Goal: Task Accomplishment & Management: Use online tool/utility

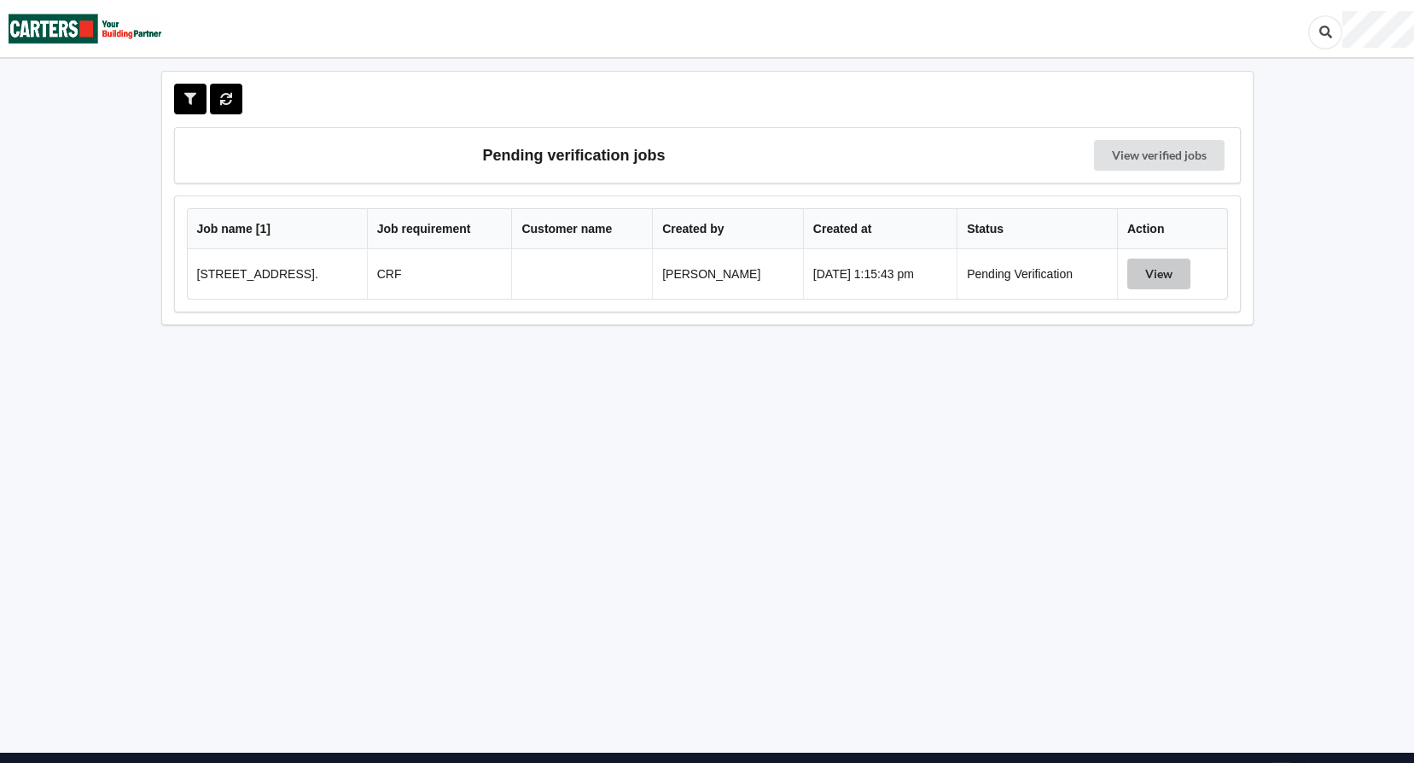
click at [1177, 279] on button "View" at bounding box center [1158, 274] width 63 height 31
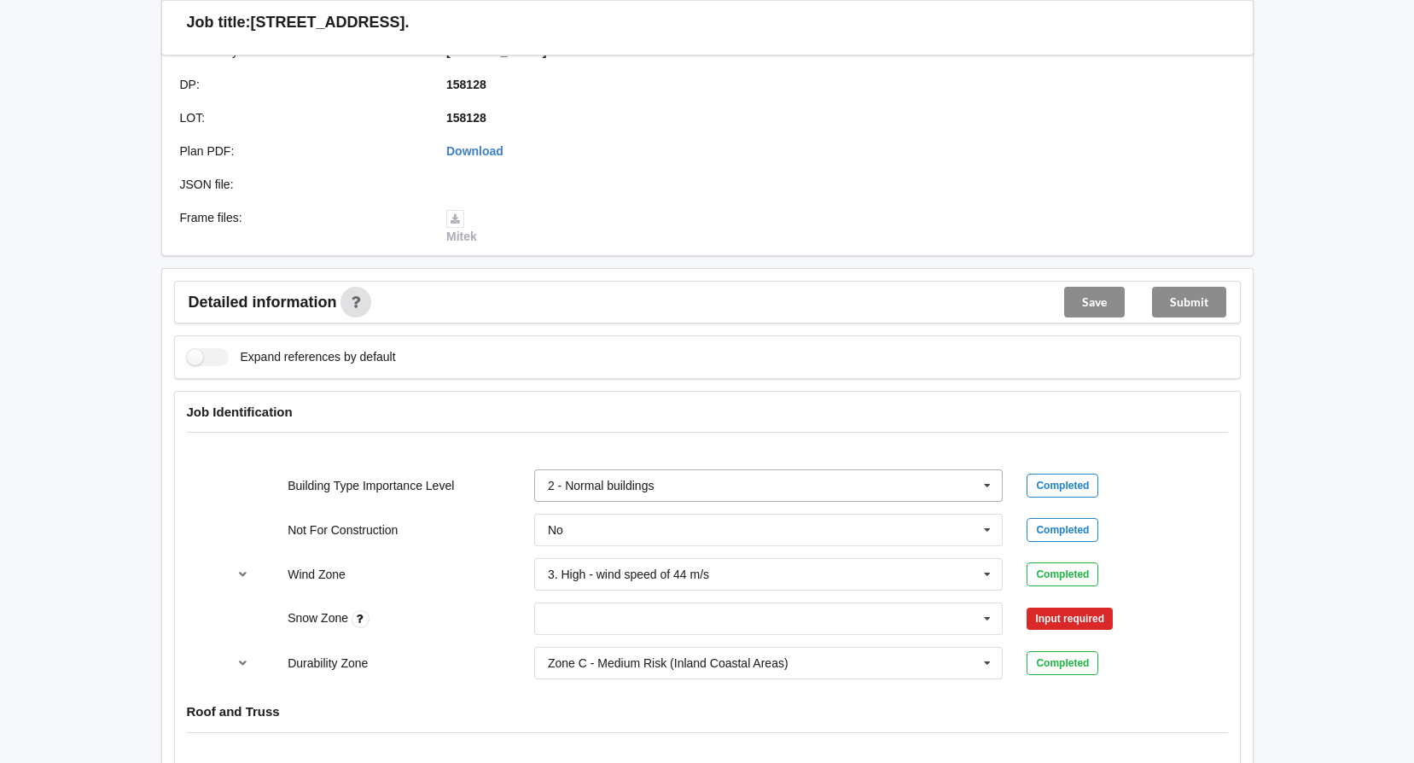
scroll to position [512, 0]
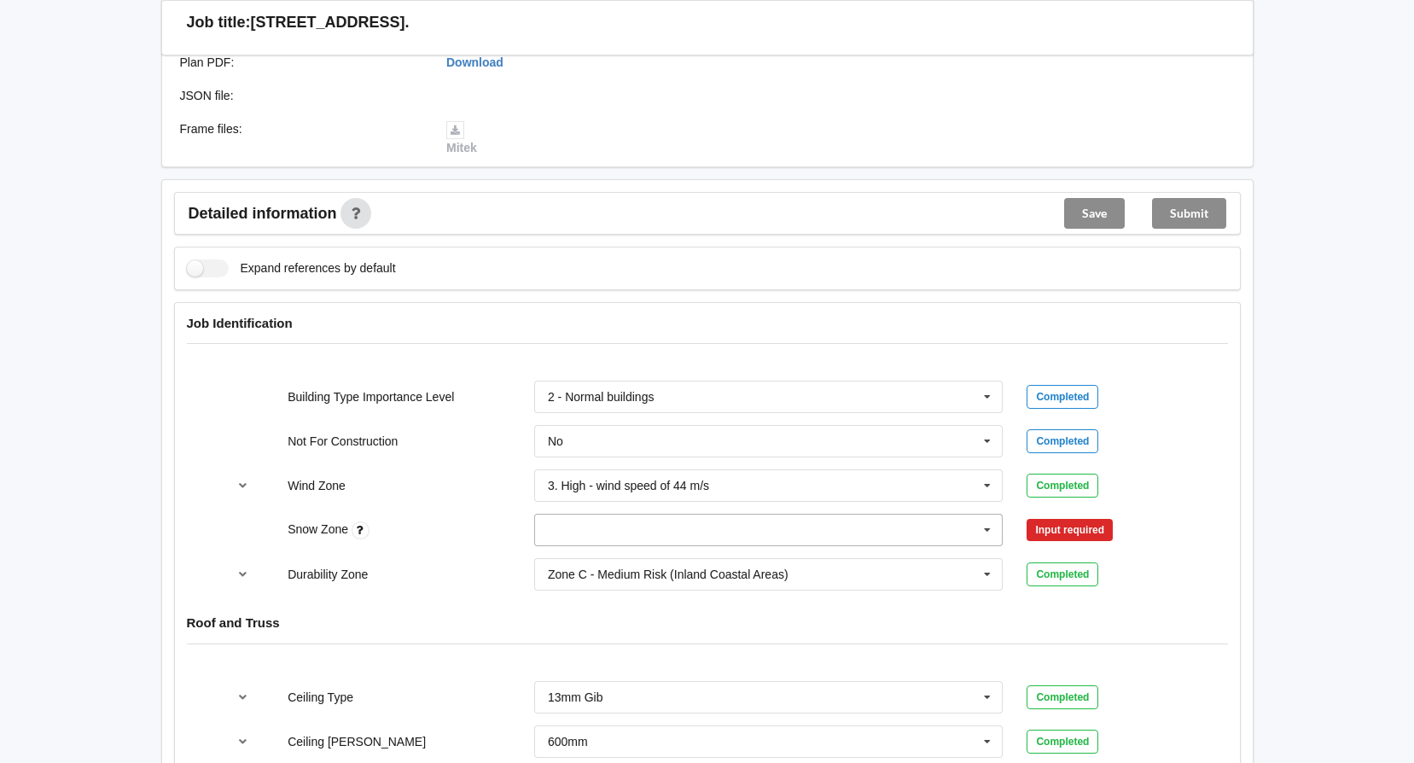
click at [882, 545] on input "text" at bounding box center [770, 530] width 468 height 31
click at [733, 569] on div "N0" at bounding box center [769, 561] width 468 height 32
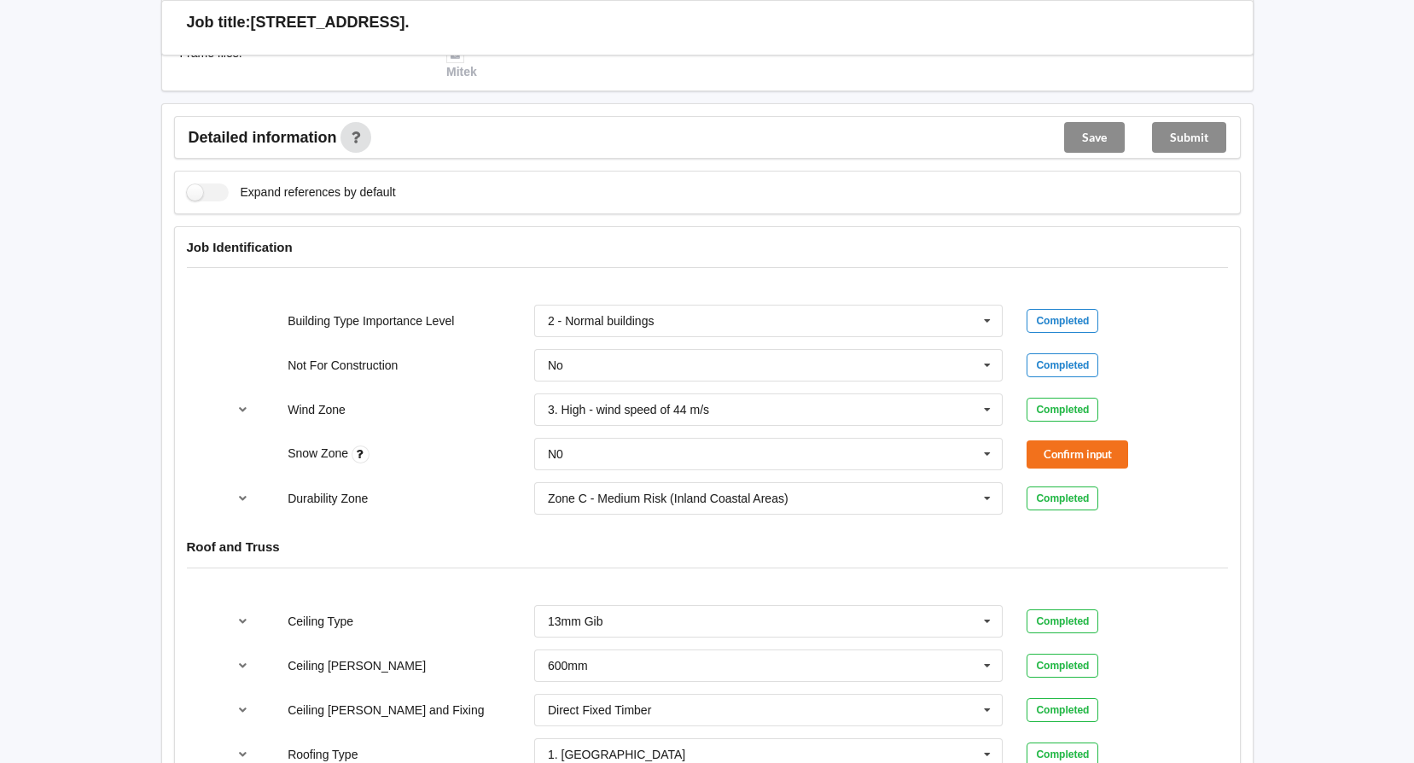
scroll to position [597, 0]
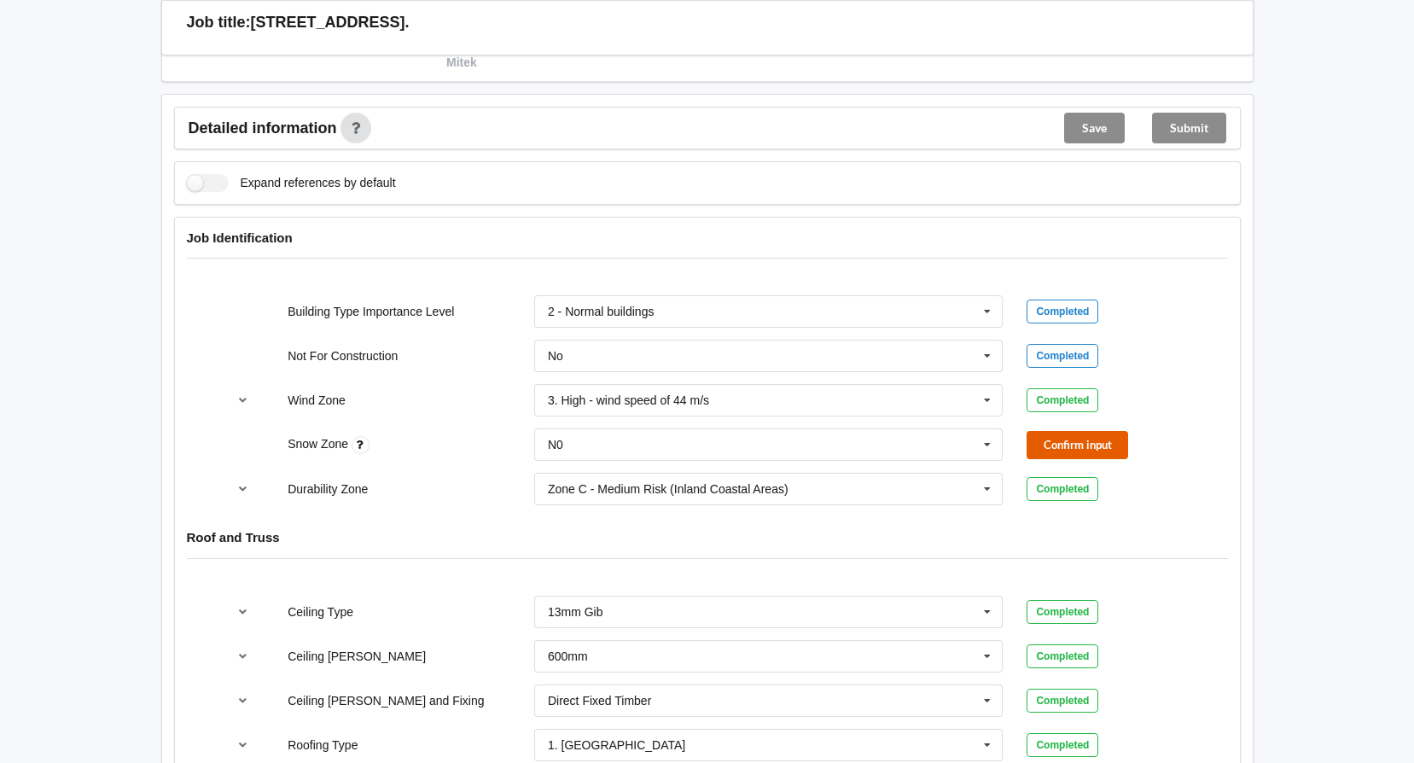
click at [1091, 445] on button "Confirm input" at bounding box center [1078, 445] width 102 height 28
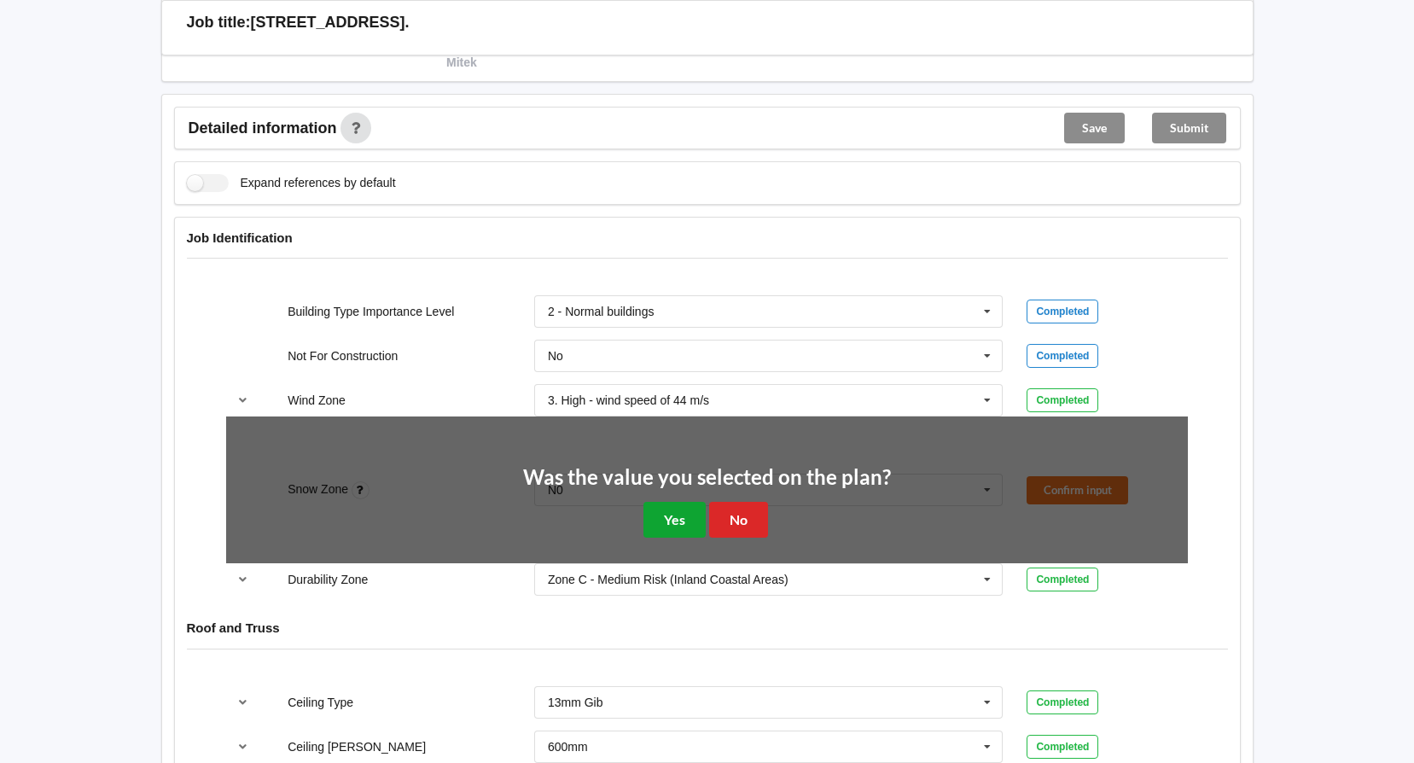
click at [666, 515] on button "Yes" at bounding box center [674, 519] width 62 height 35
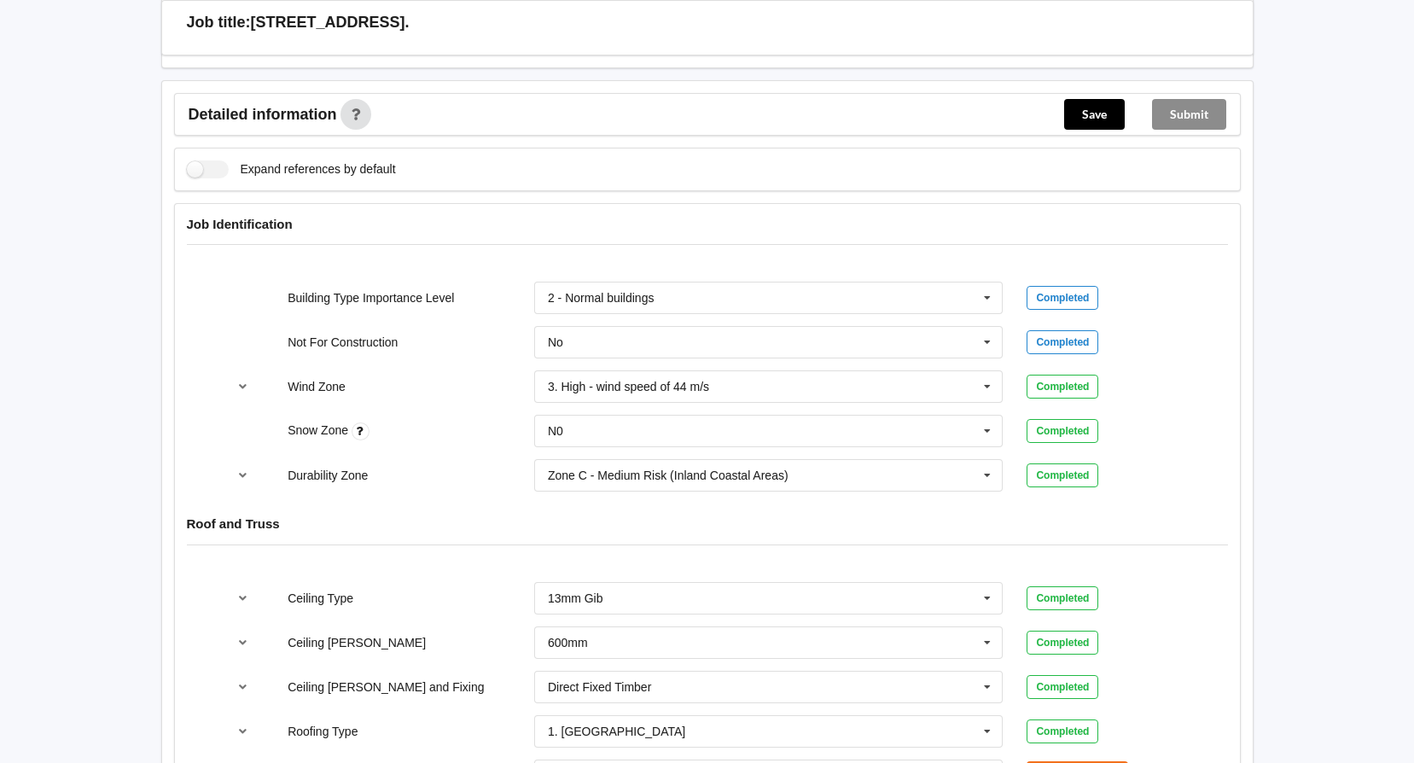
scroll to position [853, 0]
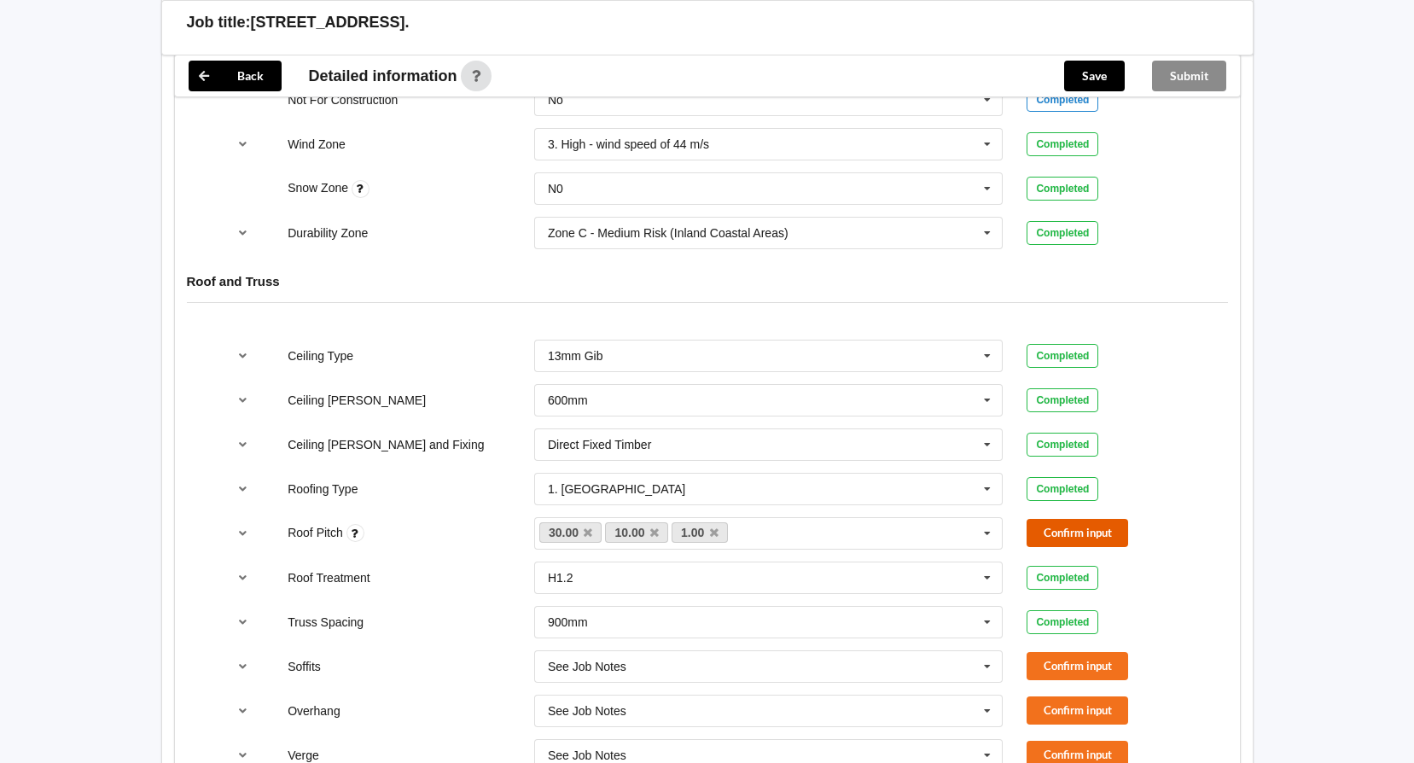
click at [1090, 529] on button "Confirm input" at bounding box center [1078, 533] width 102 height 28
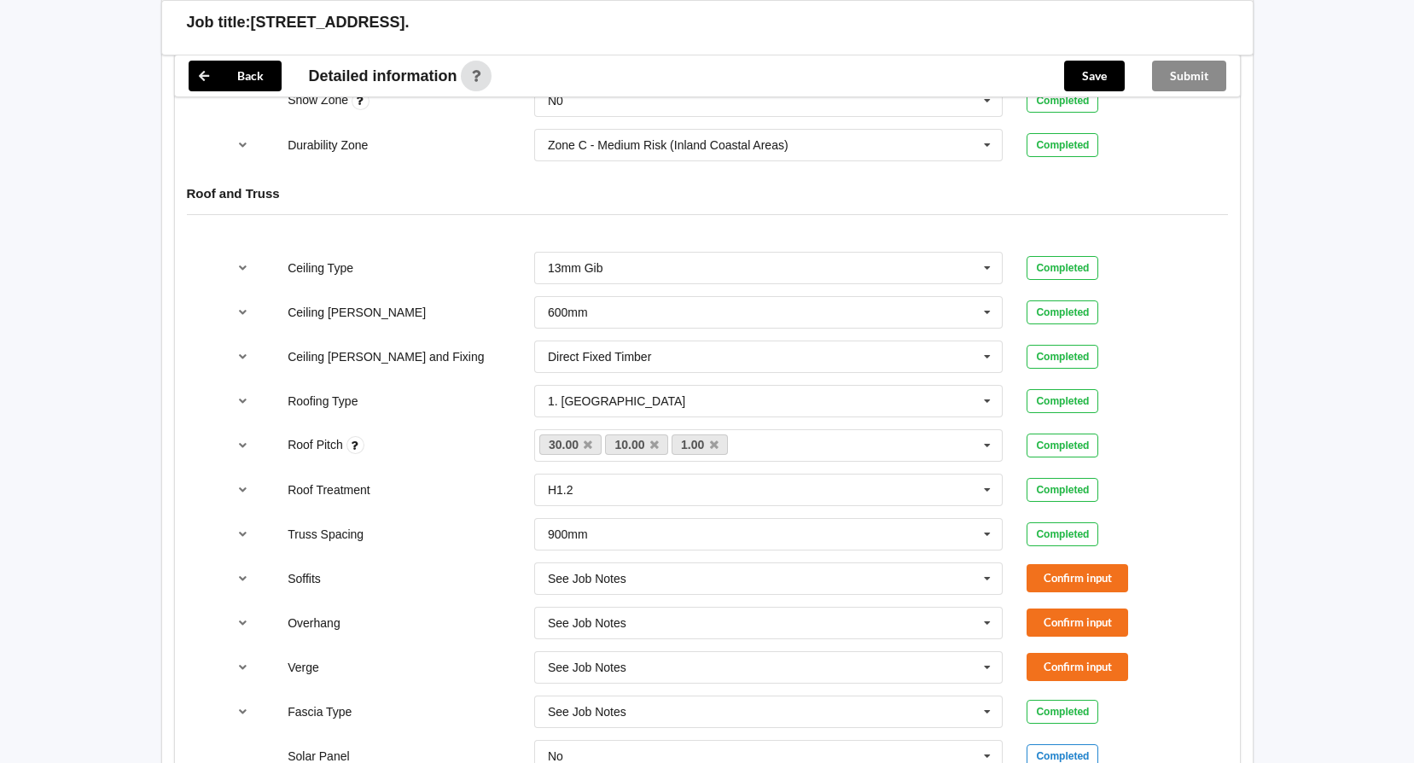
scroll to position [1195, 0]
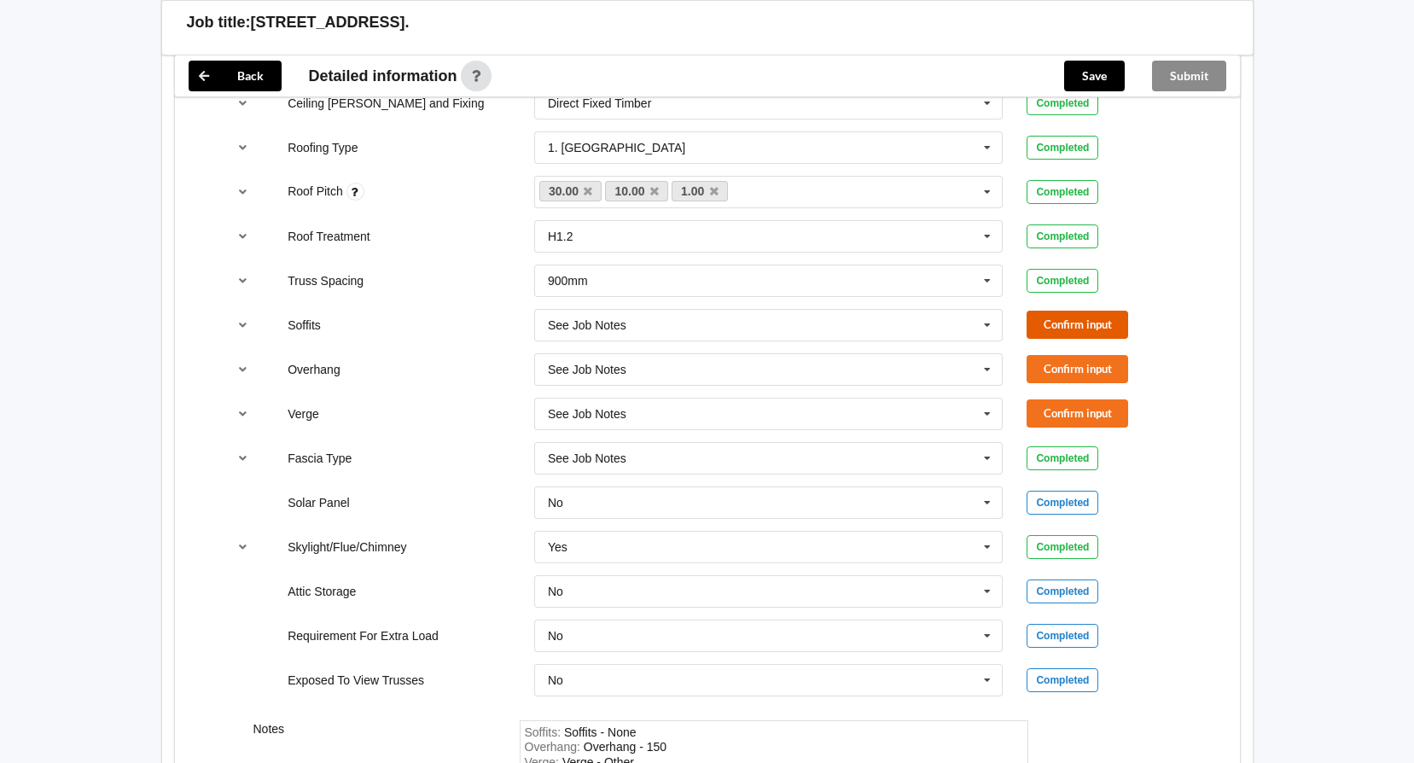
click at [1072, 323] on button "Confirm input" at bounding box center [1078, 325] width 102 height 28
click at [1074, 355] on button "Confirm input" at bounding box center [1078, 369] width 102 height 28
click at [1077, 398] on div "Verge See Job Notes See Job Notes 300mm 450mm 600mm 750mm Multiple Values – See…" at bounding box center [707, 414] width 986 height 56
click at [1094, 410] on button "Confirm input" at bounding box center [1078, 413] width 102 height 28
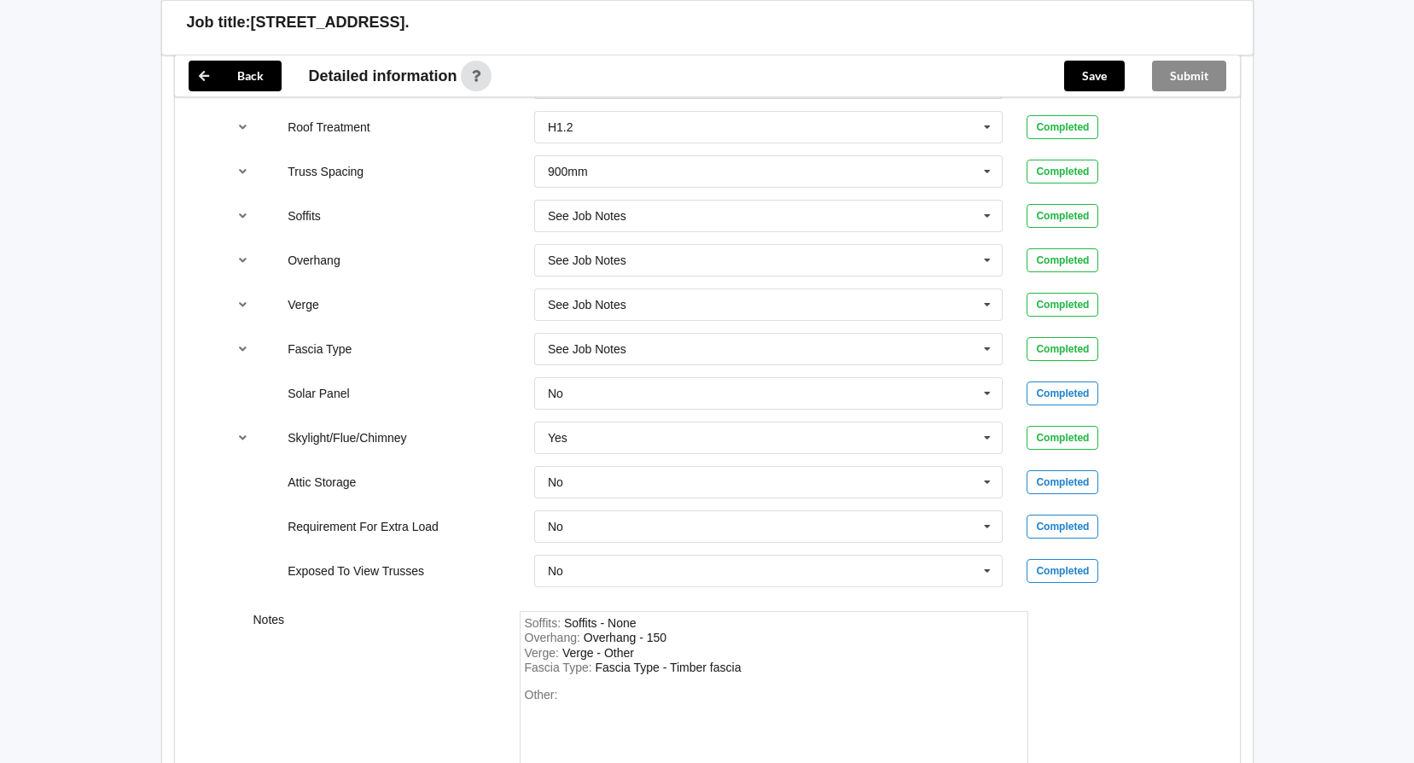
scroll to position [1476, 0]
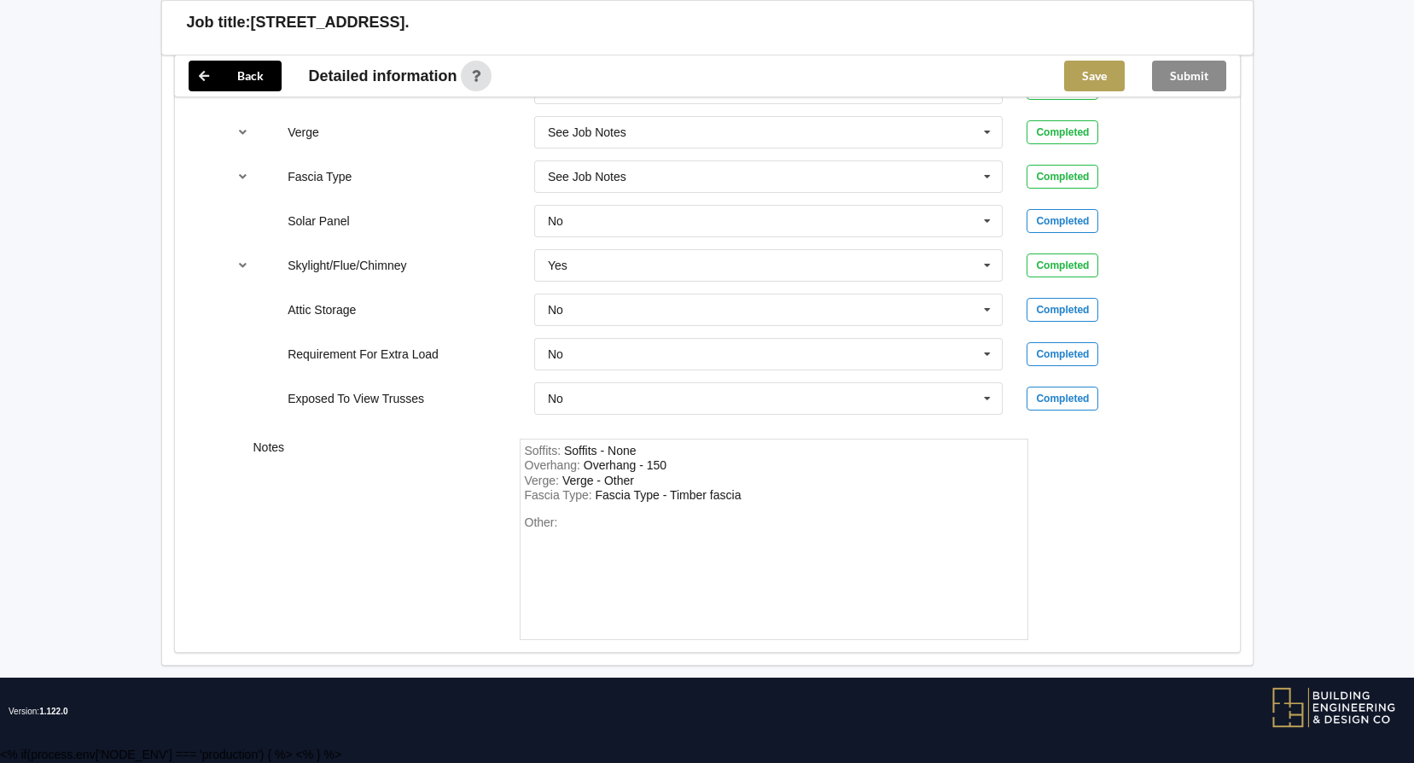
click at [1109, 77] on button "Save" at bounding box center [1094, 76] width 61 height 31
click at [1191, 88] on div "Submit" at bounding box center [1189, 75] width 102 height 41
click at [1191, 79] on button "Submit" at bounding box center [1189, 76] width 74 height 31
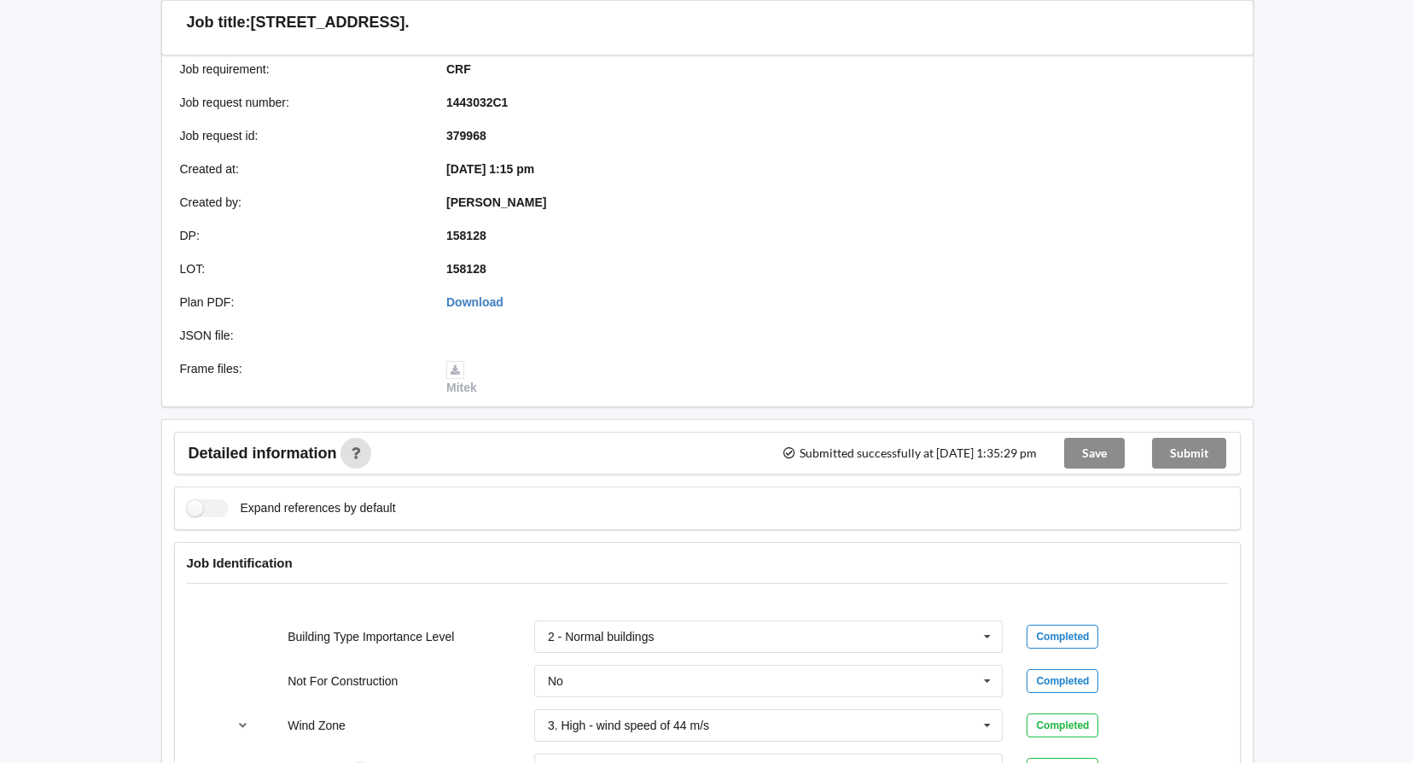
scroll to position [0, 0]
